Goal: Subscribe to service/newsletter

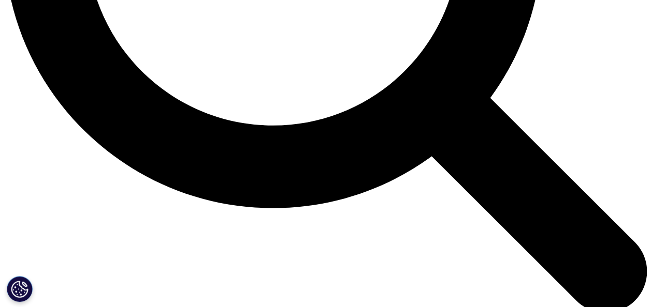
scroll to position [1023, 0]
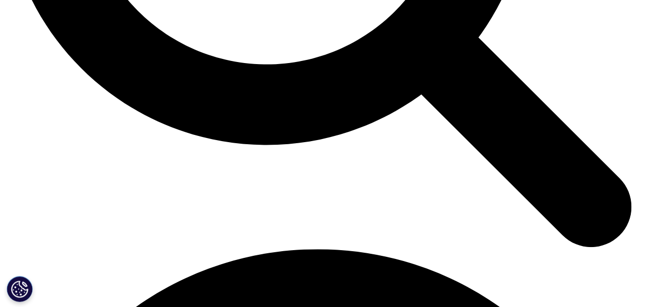
scroll to position [166, 0]
type input "Preeti"
type input "Dhillon"
type input "Manager"
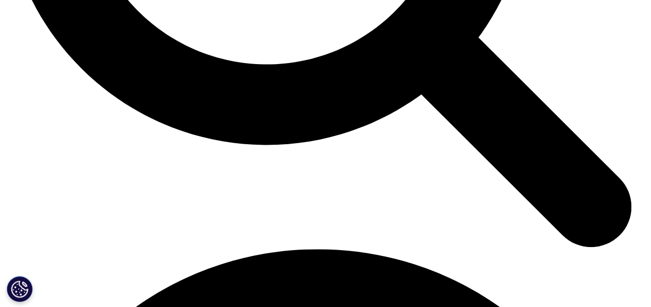
type input "Parexel"
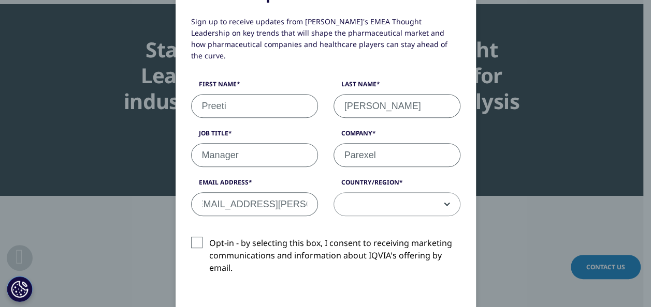
type input "preeti.dhillon@parexel.com"
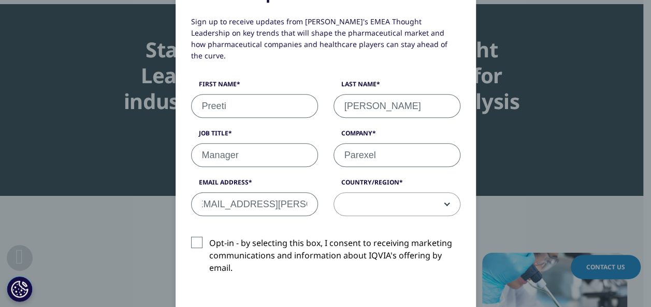
click at [404, 195] on span at bounding box center [397, 205] width 126 height 24
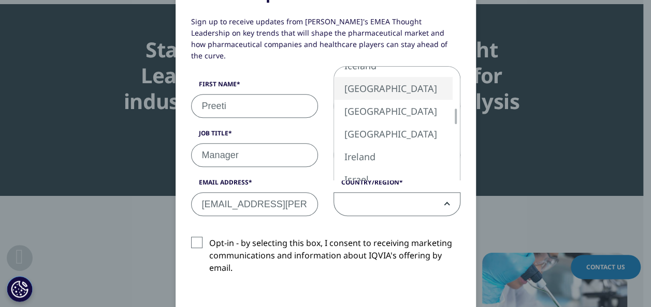
select select "[GEOGRAPHIC_DATA]"
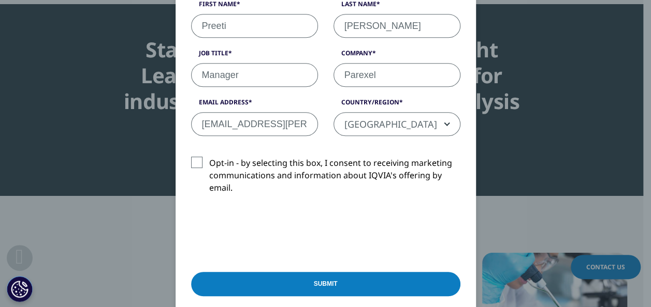
scroll to position [268, 0]
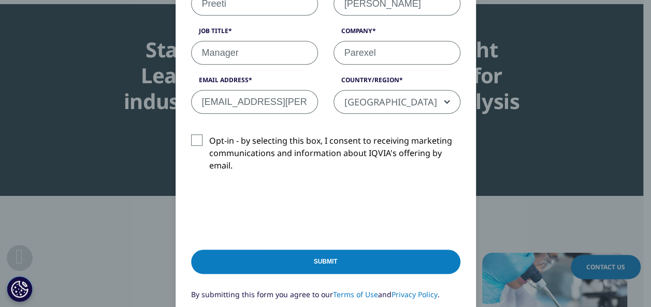
click at [393, 260] on input "Submit" at bounding box center [325, 262] width 269 height 24
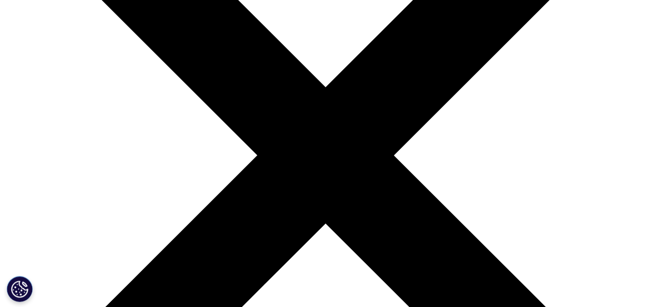
scroll to position [185, 0]
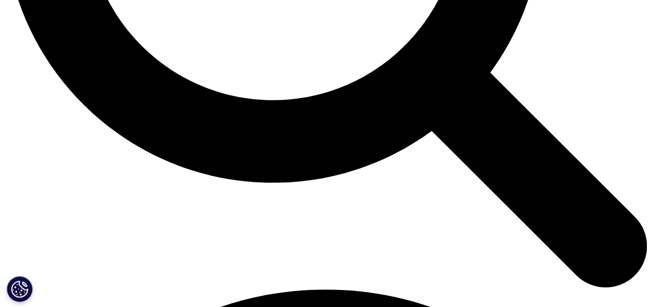
scroll to position [1020, 0]
